Goal: Check status

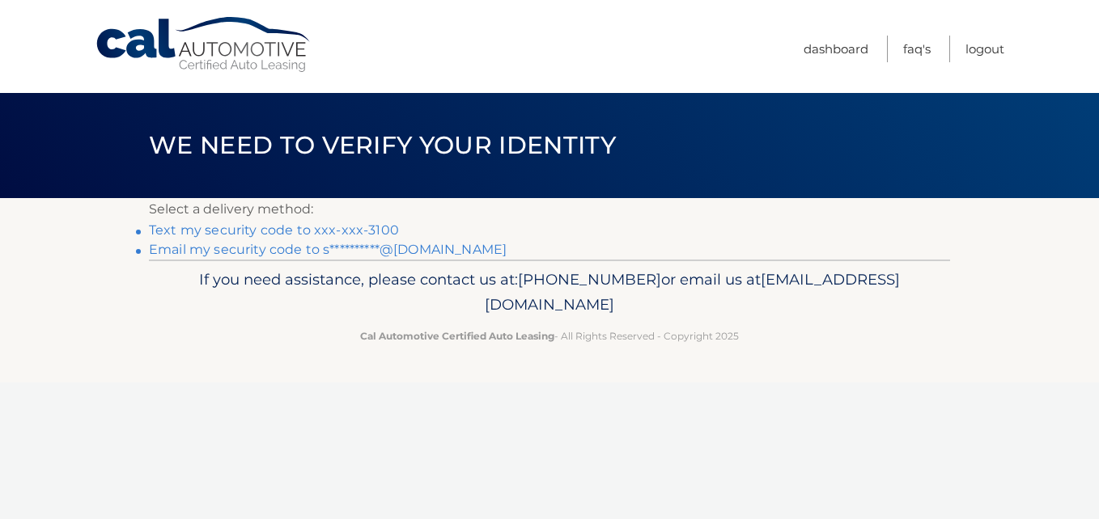
click at [374, 225] on link "Text my security code to xxx-xxx-3100" at bounding box center [274, 229] width 250 height 15
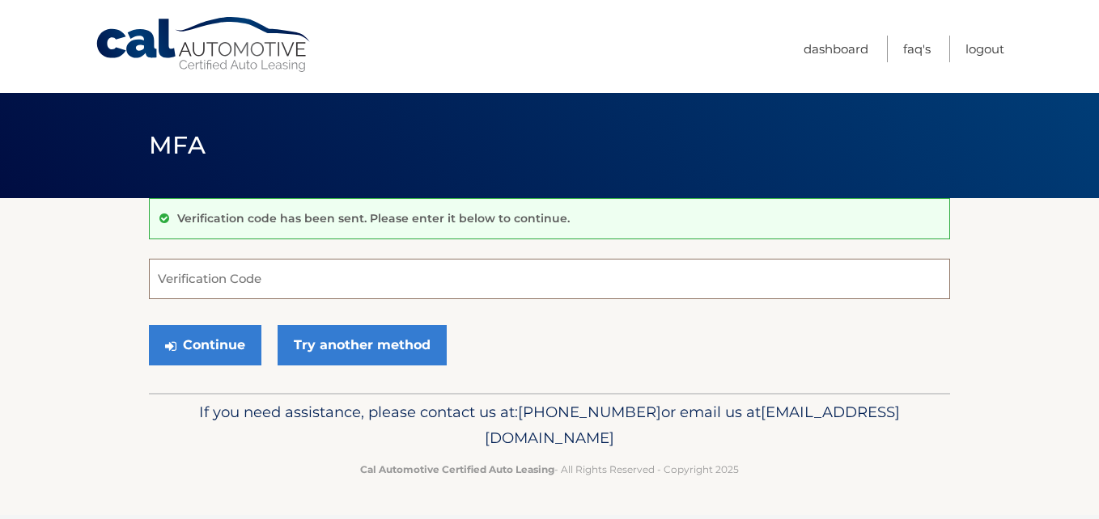
click at [203, 273] on input "Verification Code" at bounding box center [549, 279] width 801 height 40
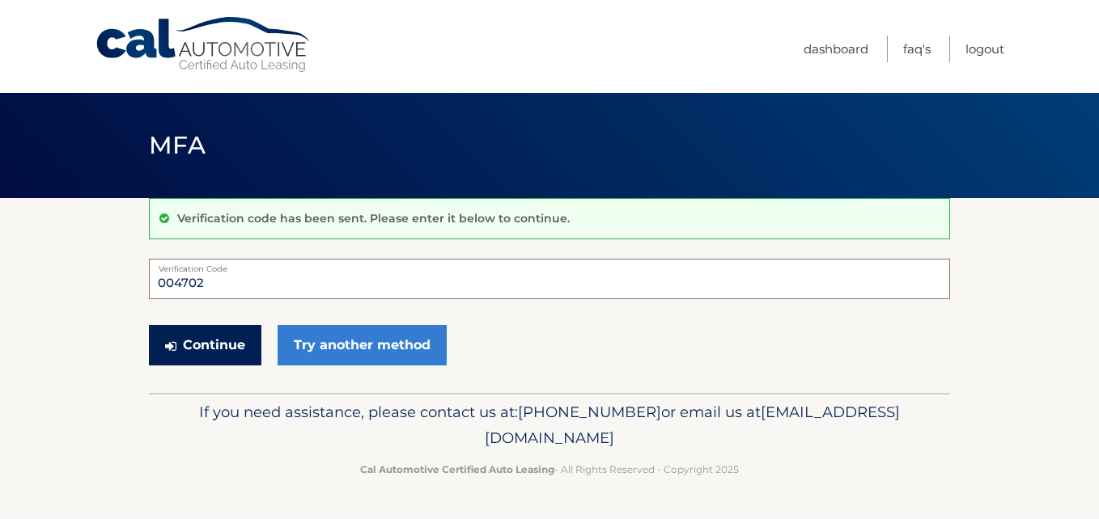
type input "004702"
click at [241, 341] on button "Continue" at bounding box center [205, 345] width 112 height 40
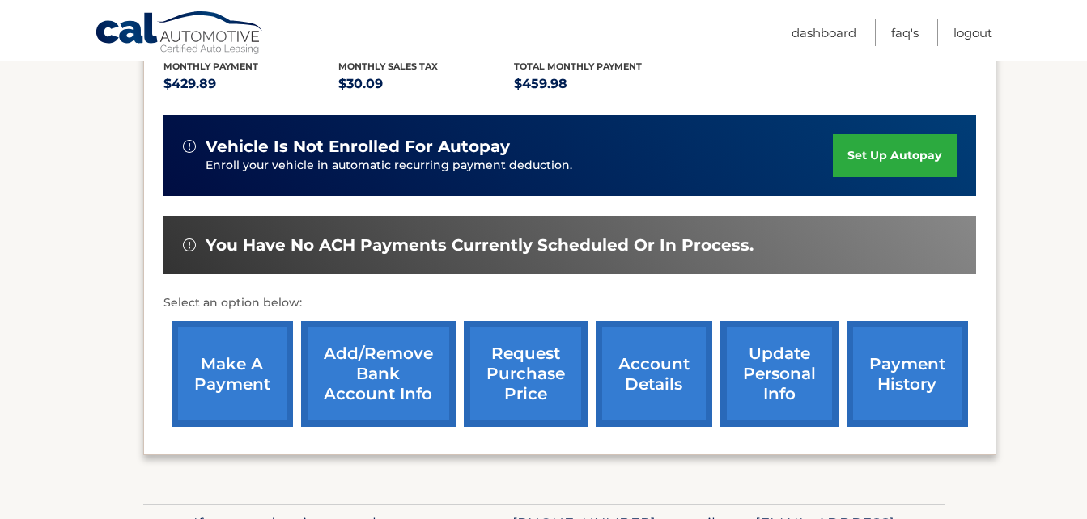
scroll to position [405, 0]
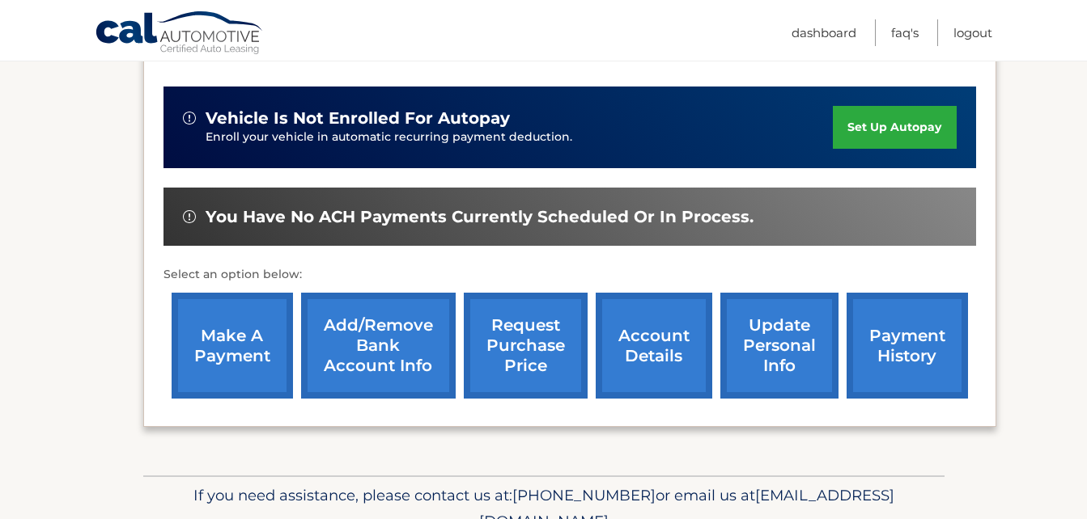
click at [875, 318] on link "payment history" at bounding box center [906, 346] width 121 height 106
